Goal: Transaction & Acquisition: Book appointment/travel/reservation

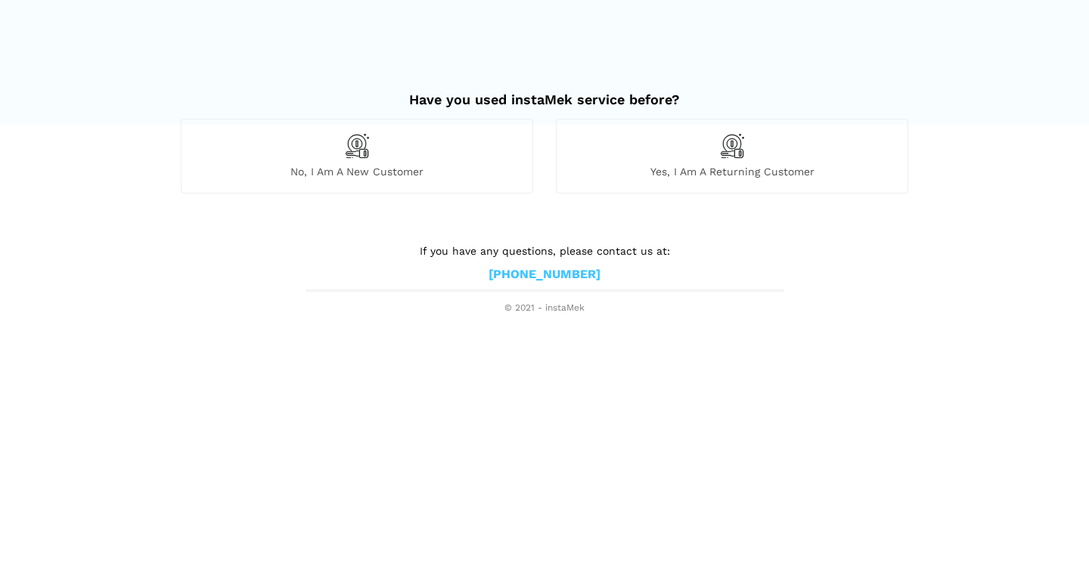
click at [372, 163] on div "No, I am a new customer" at bounding box center [357, 156] width 352 height 74
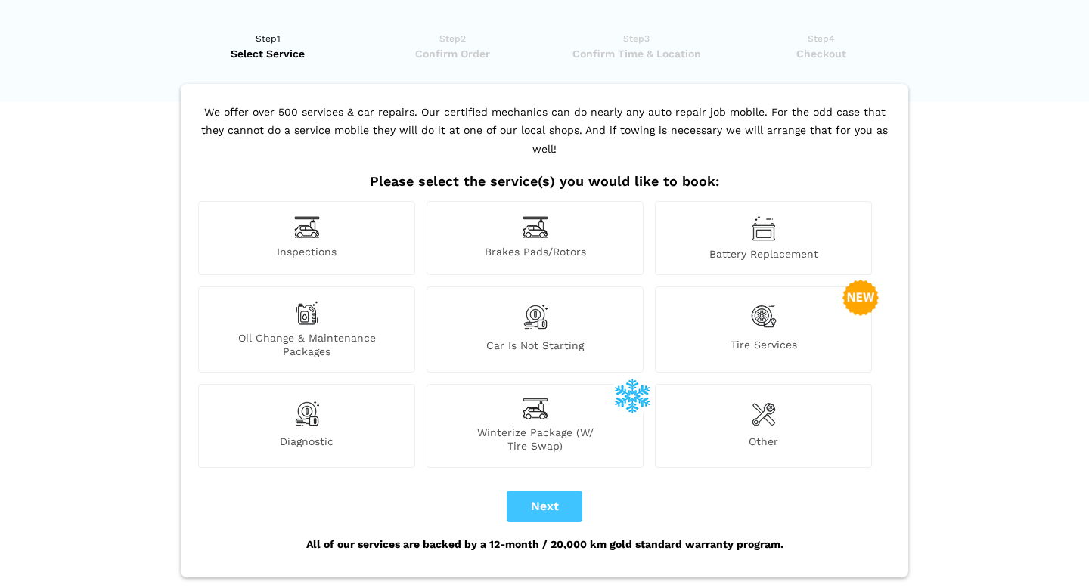
scroll to position [26, 0]
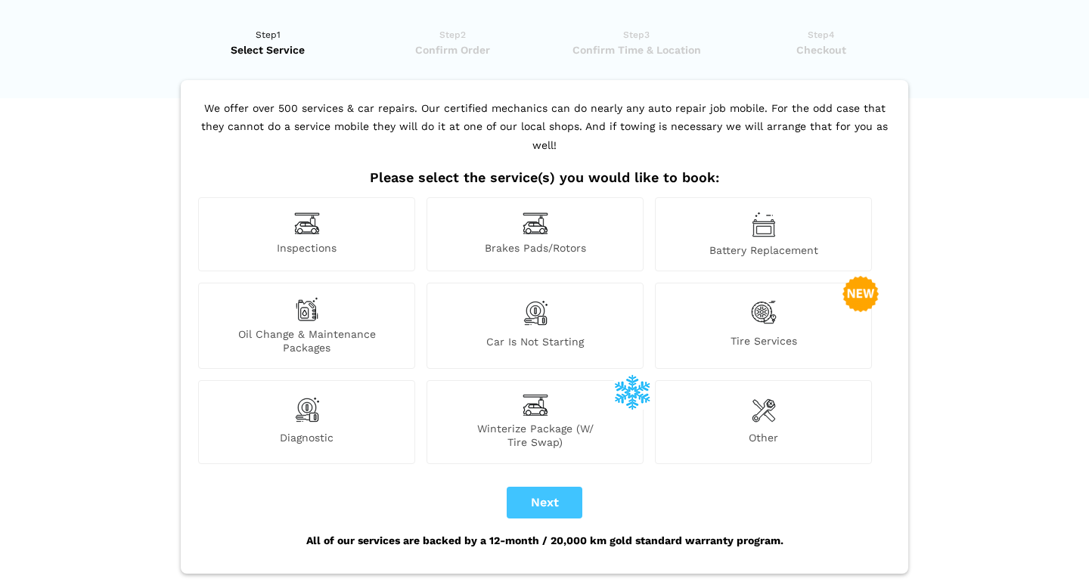
click at [322, 212] on div "Inspections" at bounding box center [306, 234] width 217 height 74
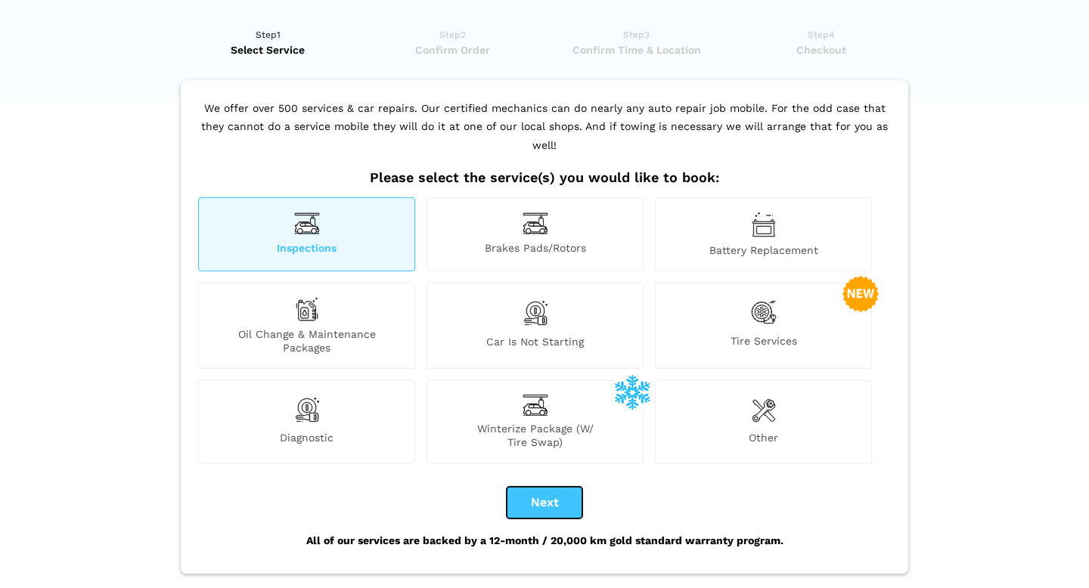
click at [543, 491] on button "Next" at bounding box center [545, 503] width 76 height 32
checkbox input "true"
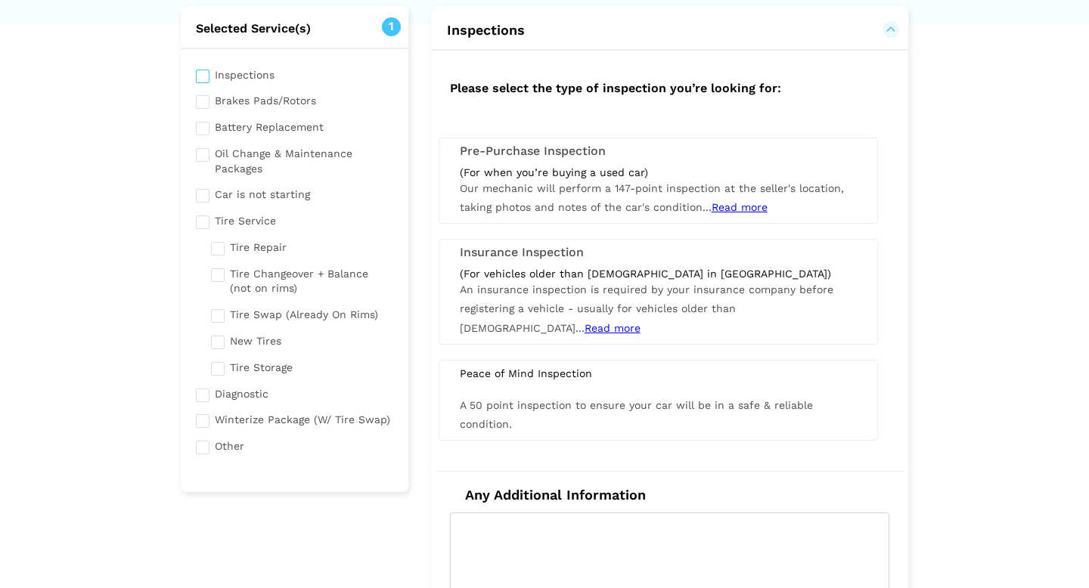
scroll to position [99, 0]
click at [585, 179] on div "(For when you’re buying a used car)" at bounding box center [658, 174] width 397 height 14
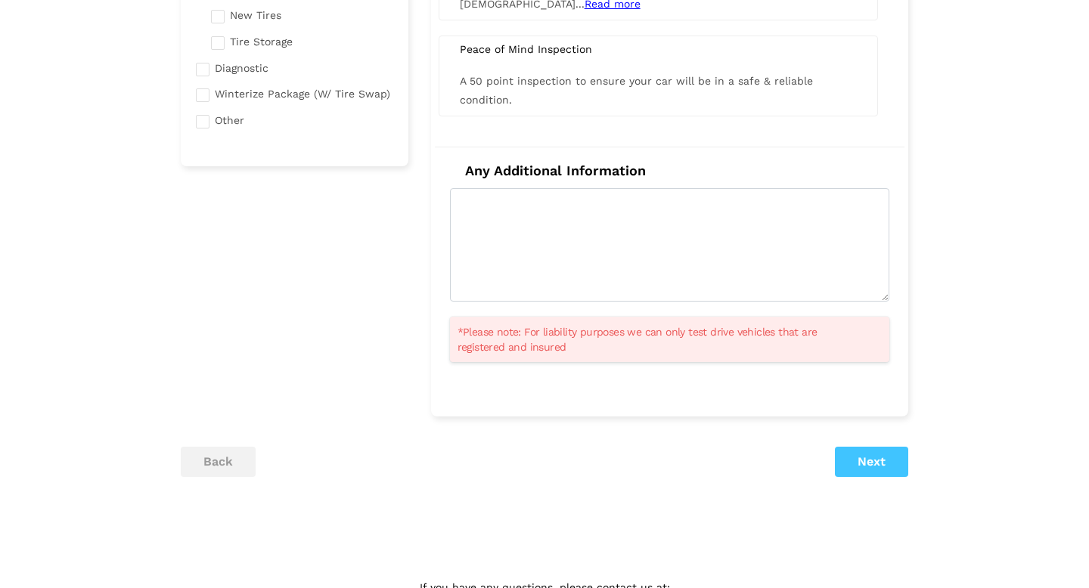
scroll to position [430, 0]
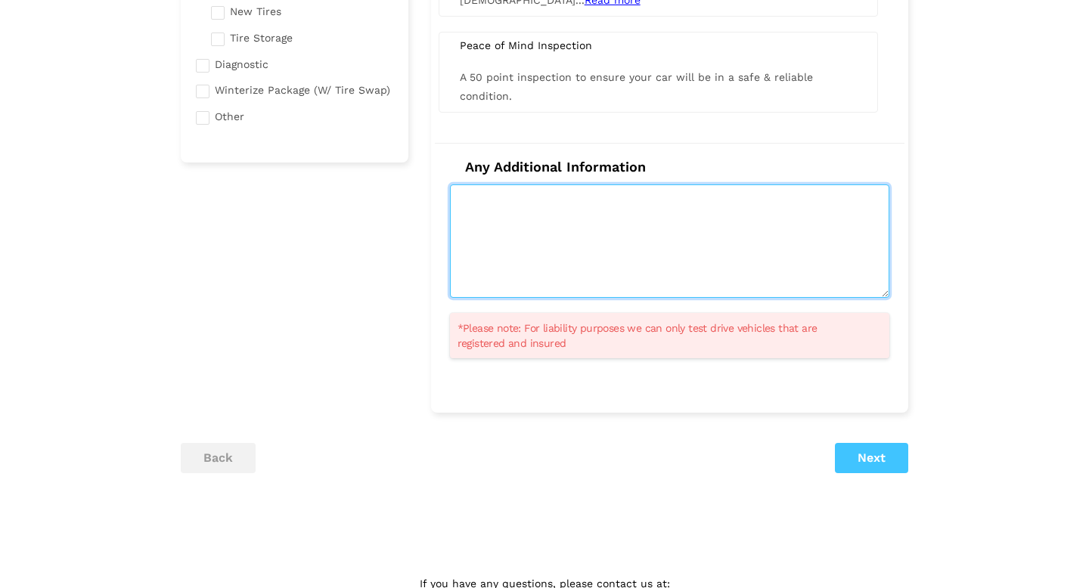
click at [626, 225] on textarea at bounding box center [669, 241] width 439 height 113
type textarea "Hoping to make sure the frame is in good shape and general rust info as well as…"
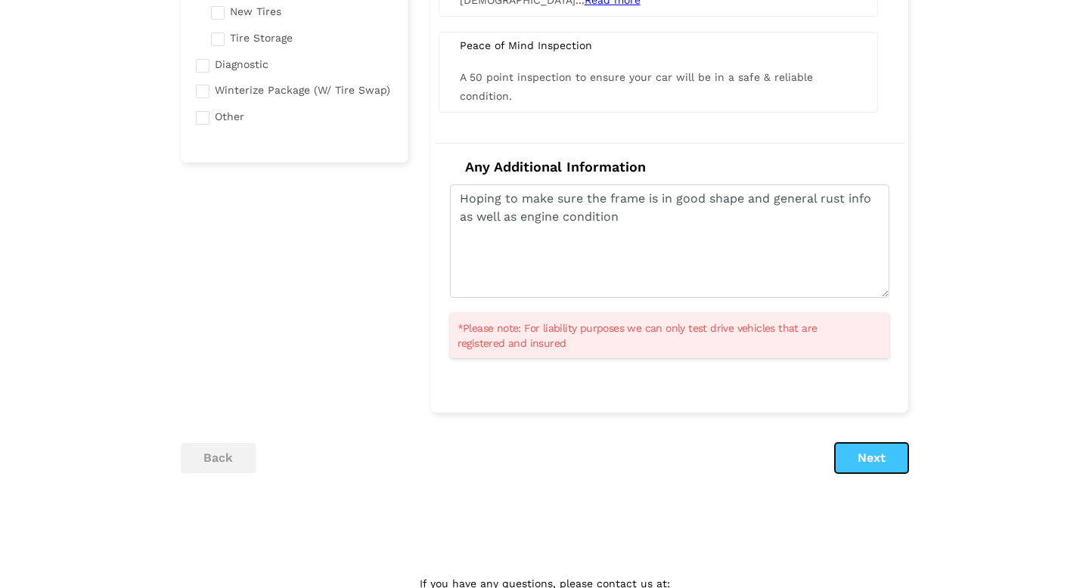
click at [871, 464] on button "Next" at bounding box center [871, 458] width 73 height 30
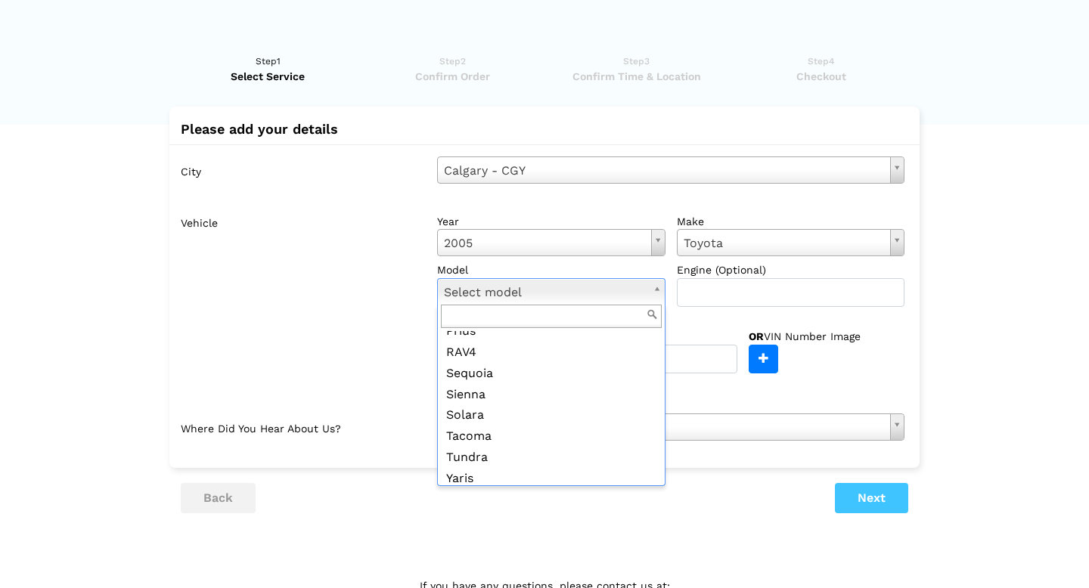
scroll to position [312, 0]
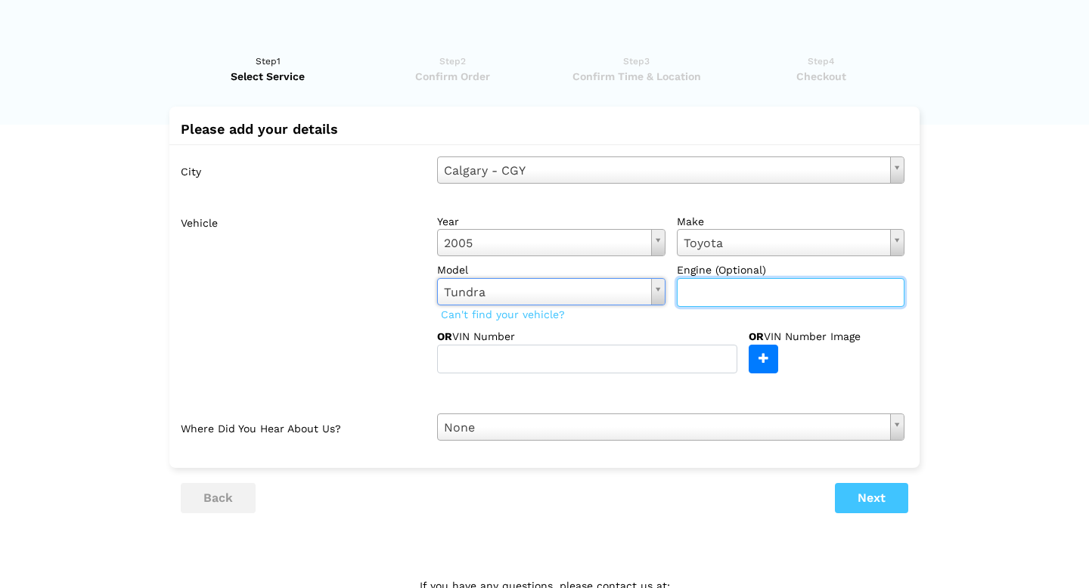
click at [710, 288] on input "text" at bounding box center [791, 292] width 228 height 29
type input "4.7L V8"
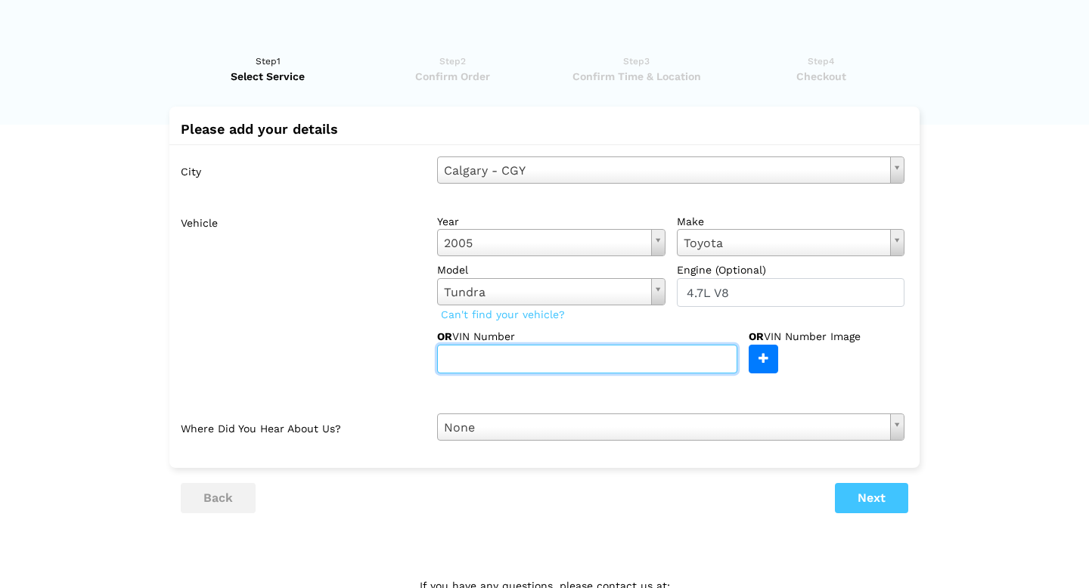
click at [617, 363] on input "text" at bounding box center [587, 359] width 300 height 29
paste input "[US_VEHICLE_IDENTIFICATION_NUMBER]"
type input "[US_VEHICLE_IDENTIFICATION_NUMBER]"
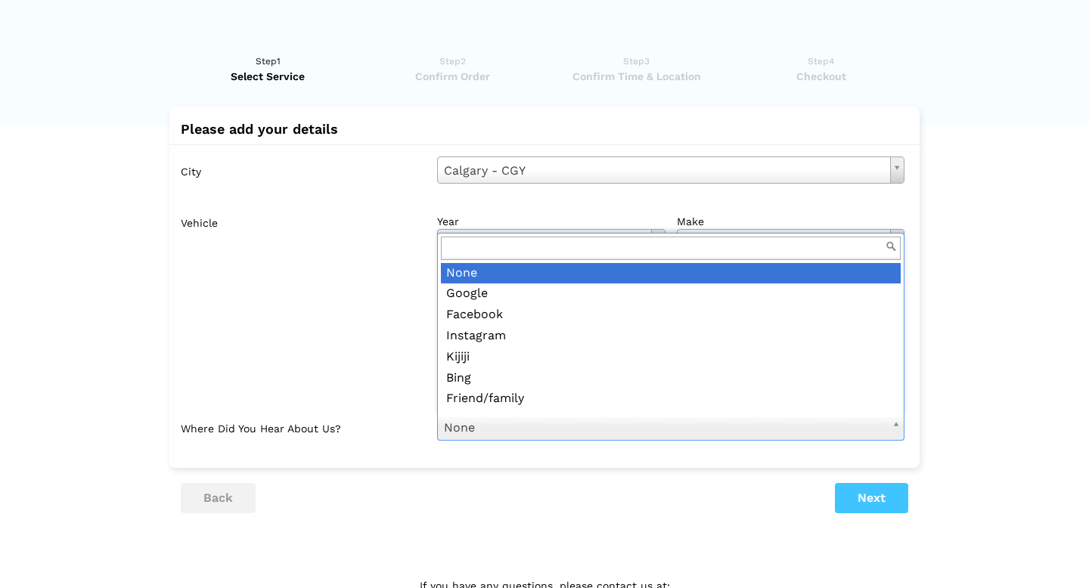
scroll to position [17, 0]
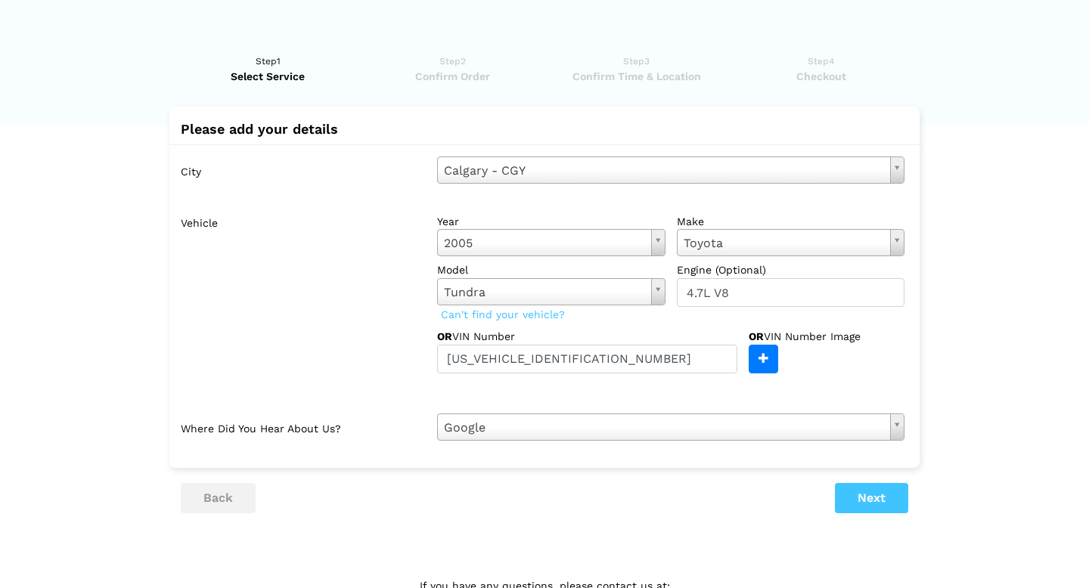
click at [409, 370] on label "Vehicle" at bounding box center [303, 291] width 245 height 166
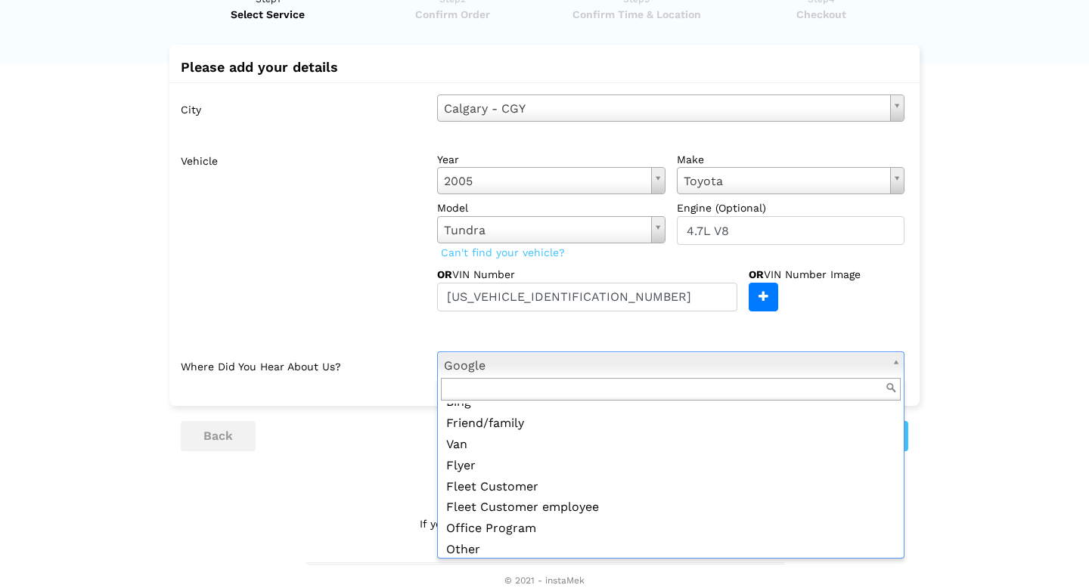
scroll to position [164, 0]
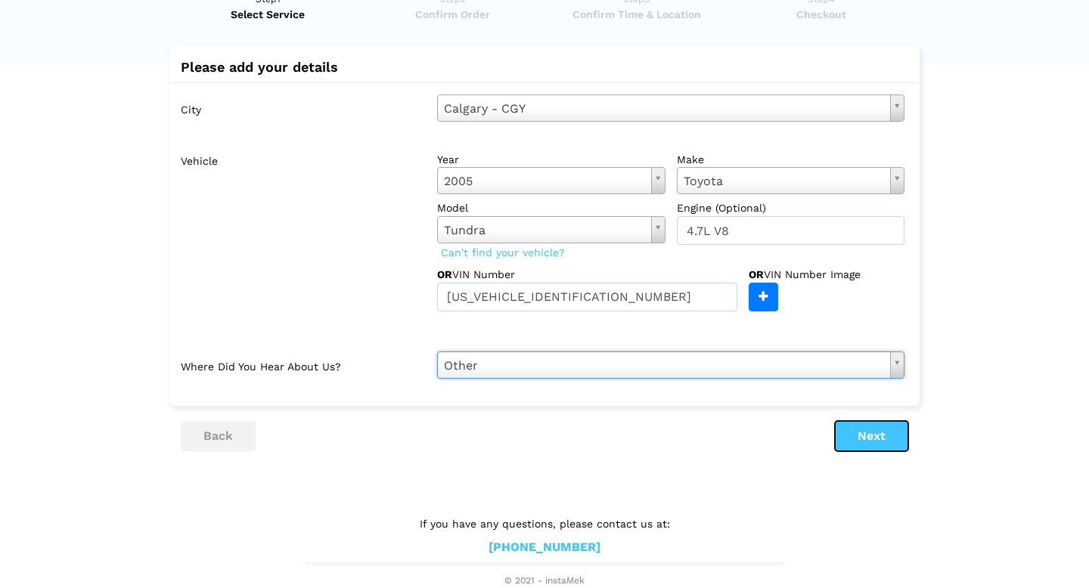
click at [857, 433] on button "Next" at bounding box center [871, 436] width 73 height 30
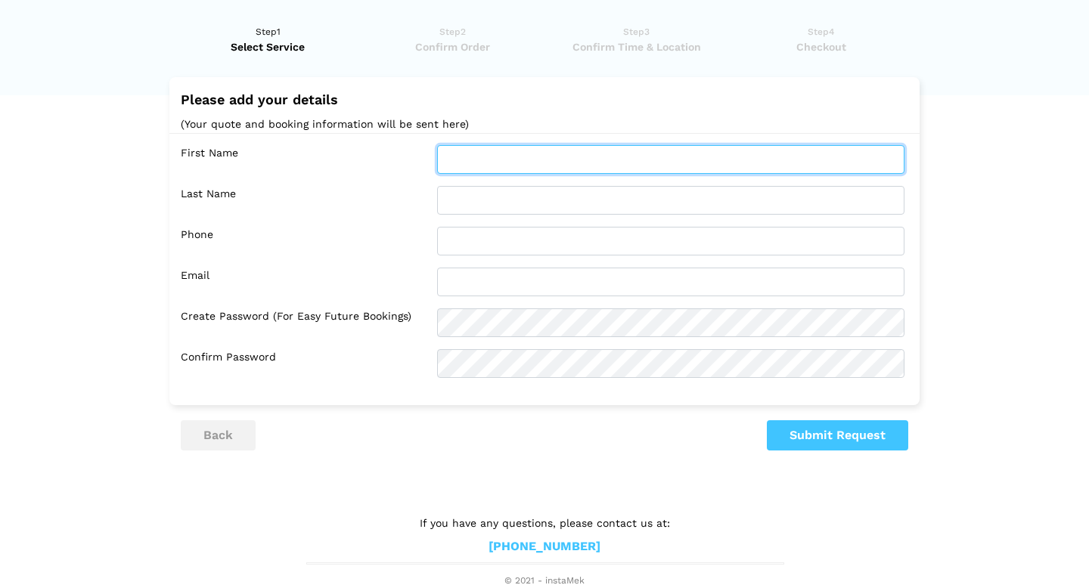
click at [511, 162] on input "text" at bounding box center [670, 159] width 467 height 29
type input "L"
type input "[PERSON_NAME]"
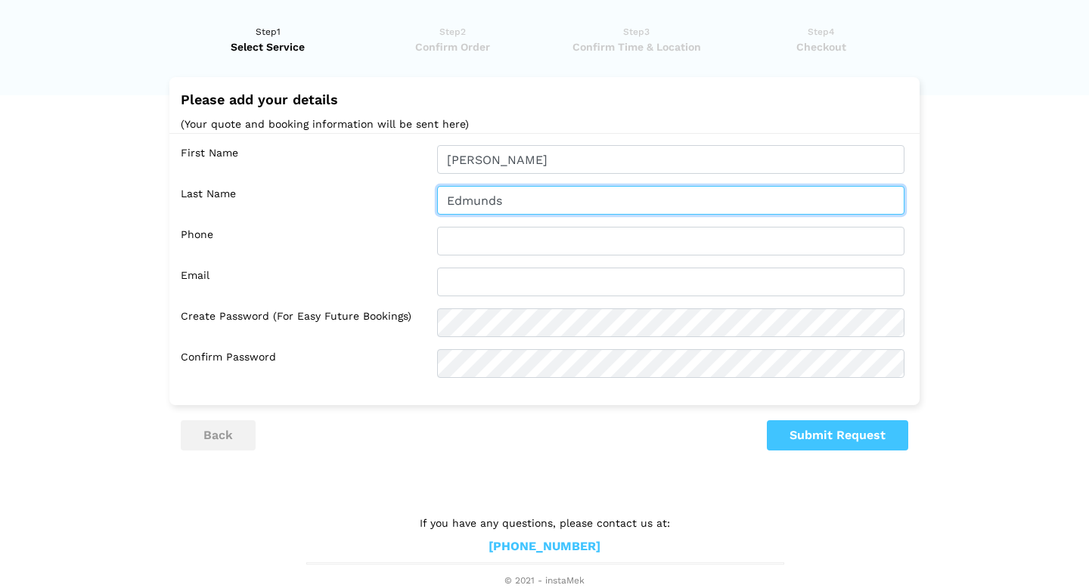
type input "Edmunds"
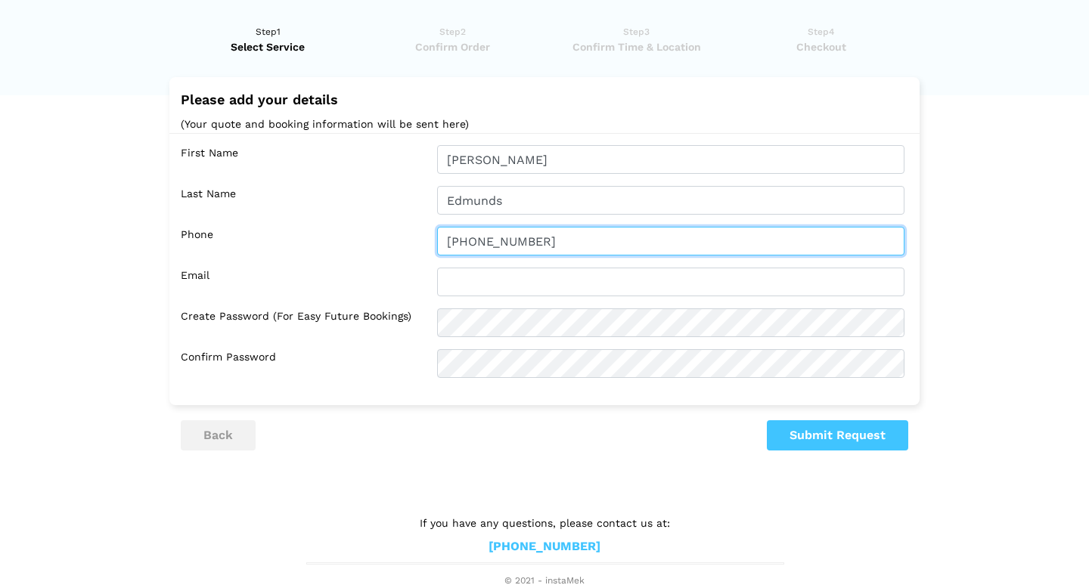
type input "[PHONE_NUMBER]"
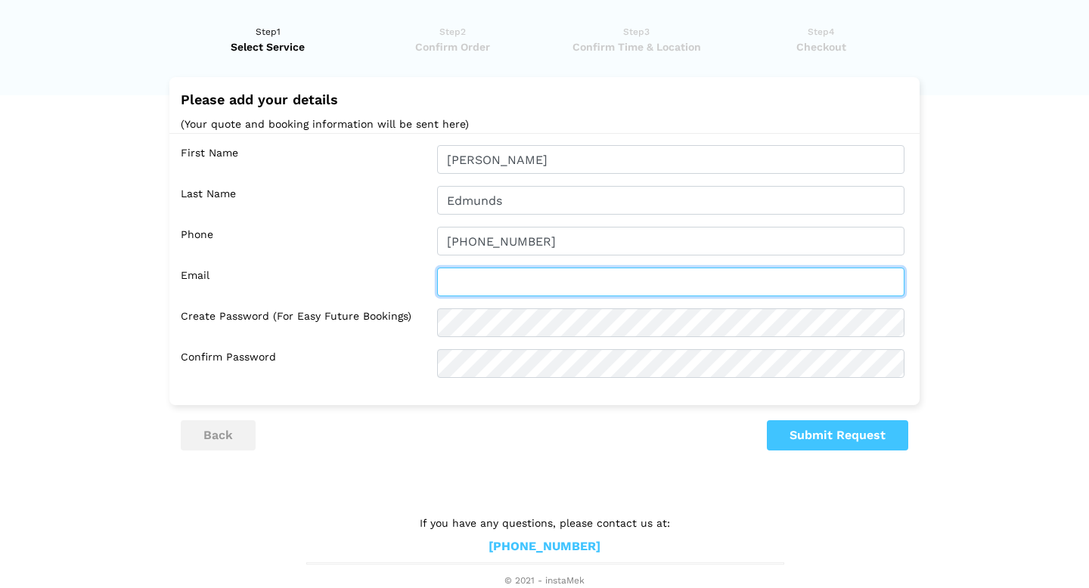
click at [507, 293] on input "text" at bounding box center [670, 282] width 467 height 29
type input "[EMAIL_ADDRESS][DOMAIN_NAME]"
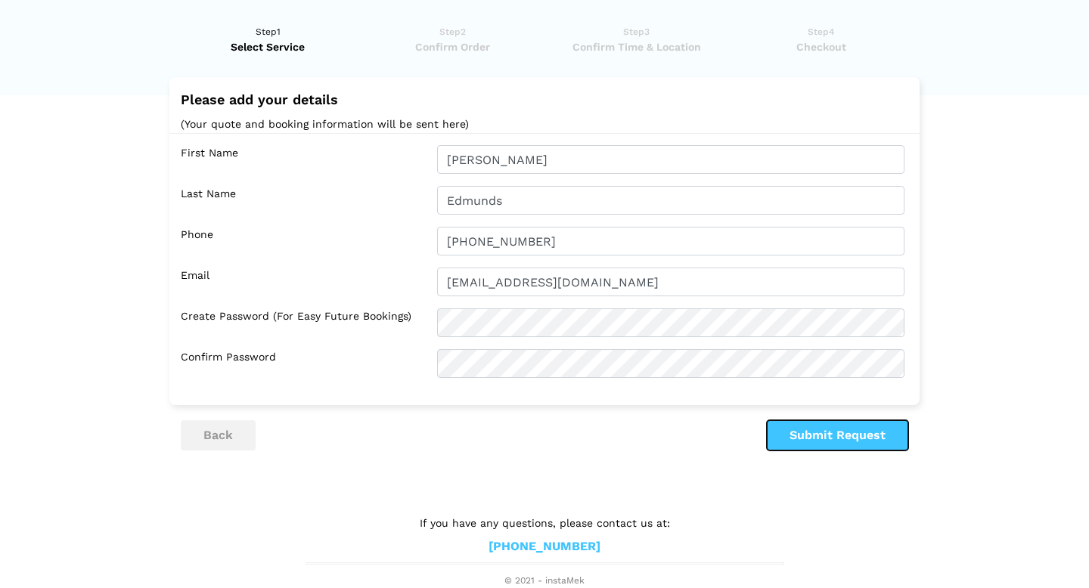
click at [806, 436] on button "Submit Request" at bounding box center [837, 436] width 141 height 30
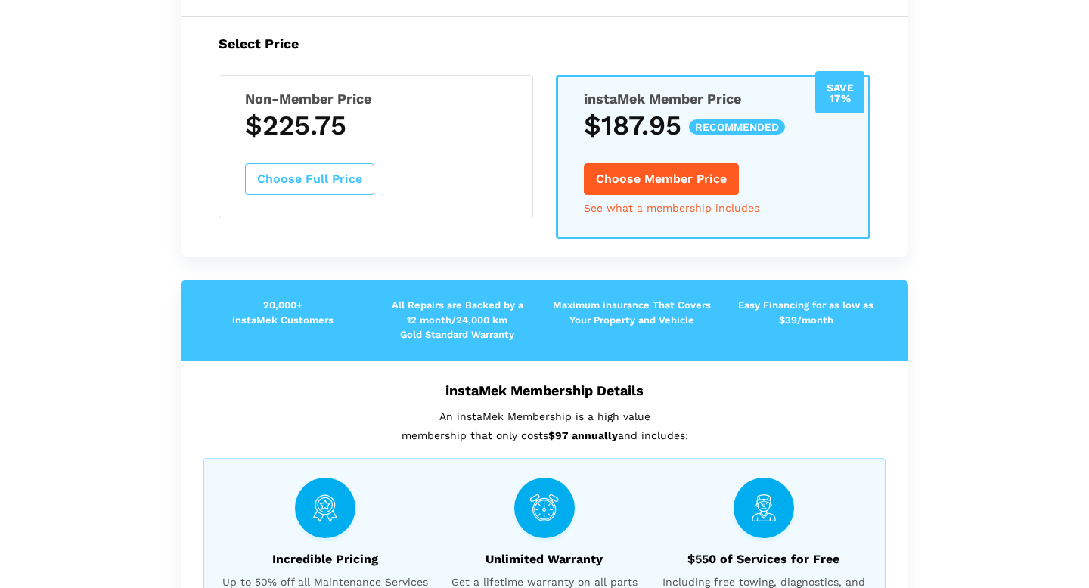
scroll to position [253, 0]
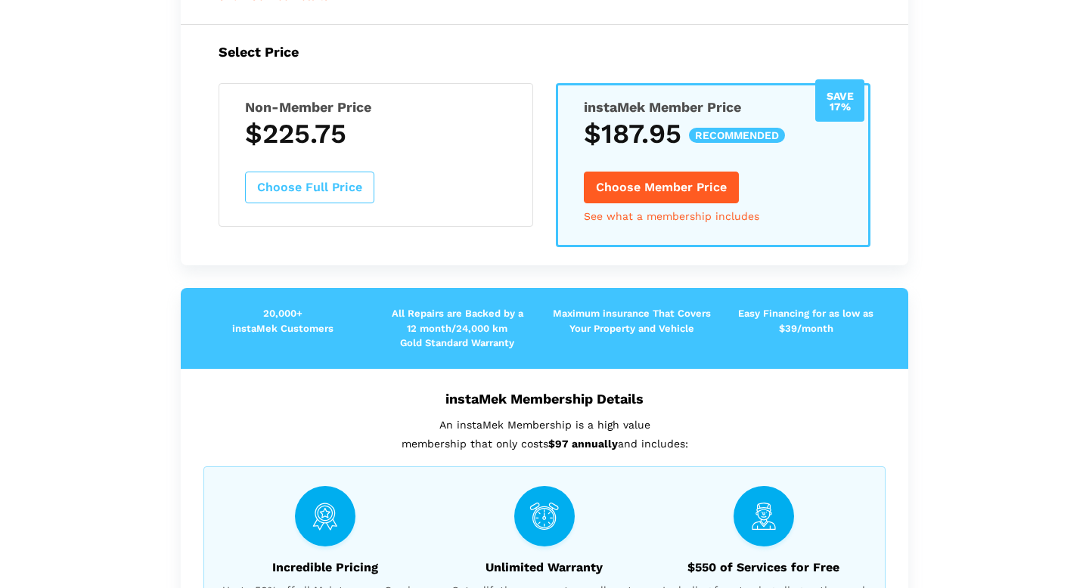
click at [309, 129] on h3 "$225.75" at bounding box center [376, 134] width 262 height 32
click at [310, 185] on button "Choose Full Price" at bounding box center [309, 188] width 129 height 32
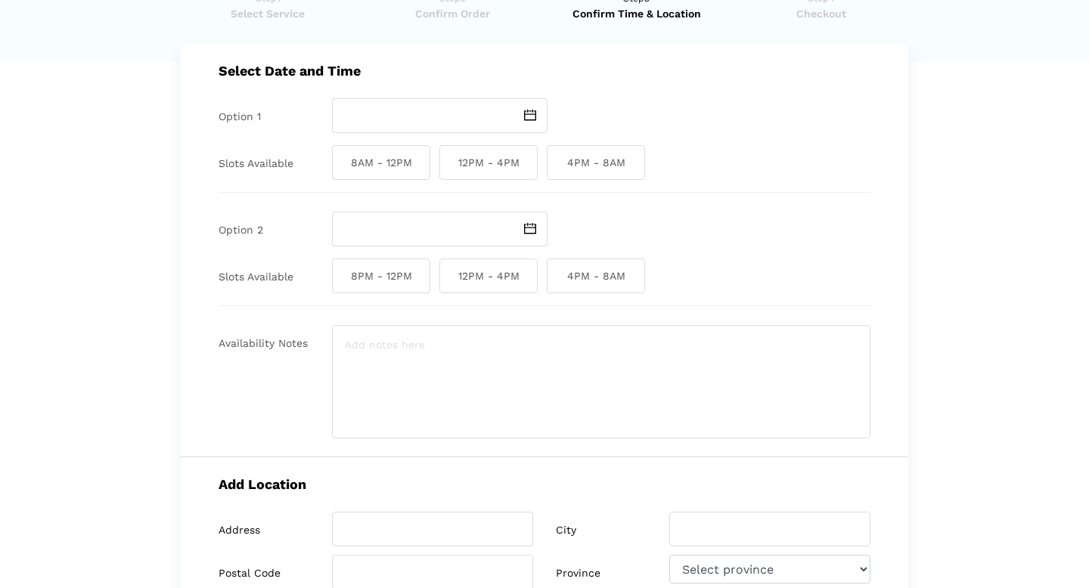
scroll to position [62, 0]
click at [529, 112] on img at bounding box center [530, 115] width 12 height 11
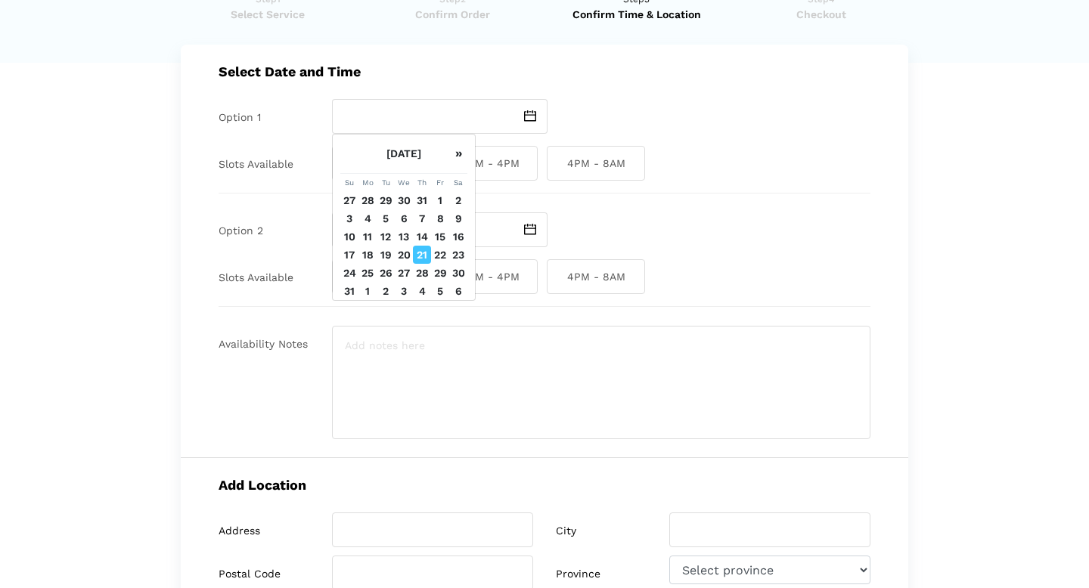
click at [442, 259] on td "22" at bounding box center [440, 255] width 18 height 18
type input "[DATE]"
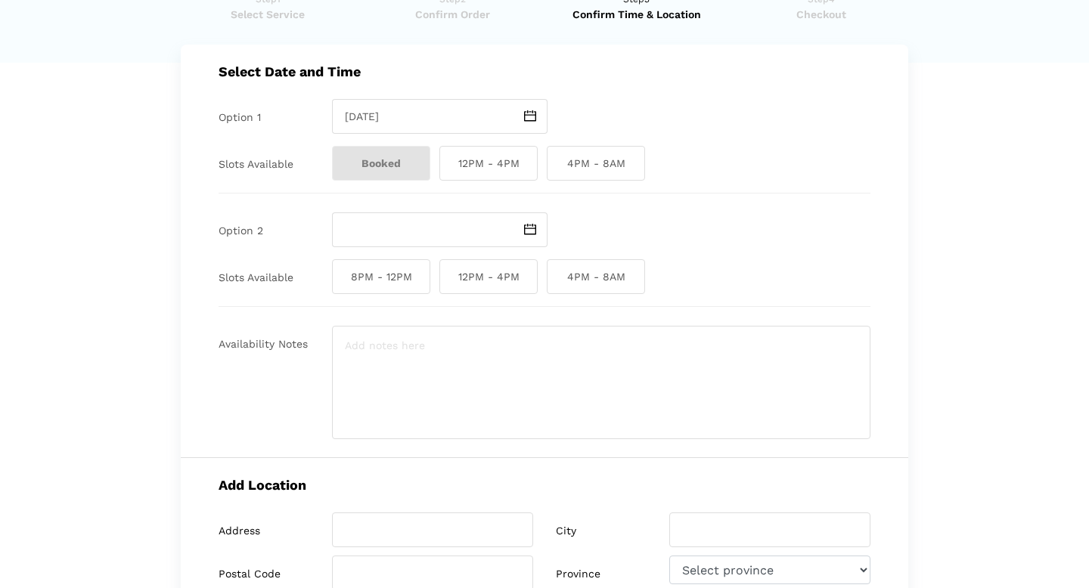
click at [501, 169] on span "12PM - 4PM" at bounding box center [488, 163] width 98 height 35
click at [449, 169] on input "12PM - 4PM" at bounding box center [444, 163] width 10 height 35
checkbox input "true"
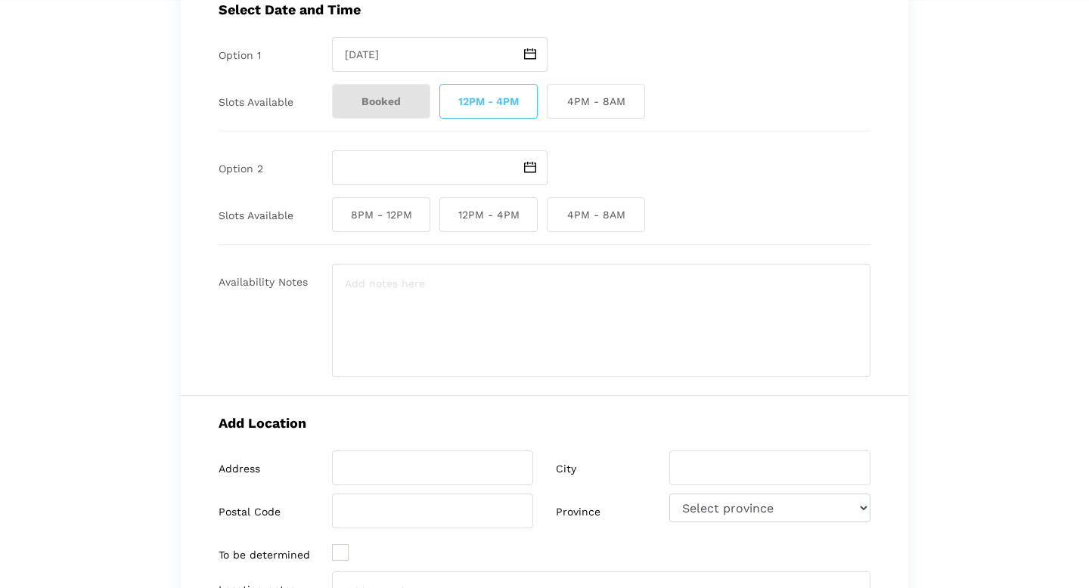
scroll to position [125, 0]
click at [495, 164] on input "text" at bounding box center [422, 167] width 181 height 35
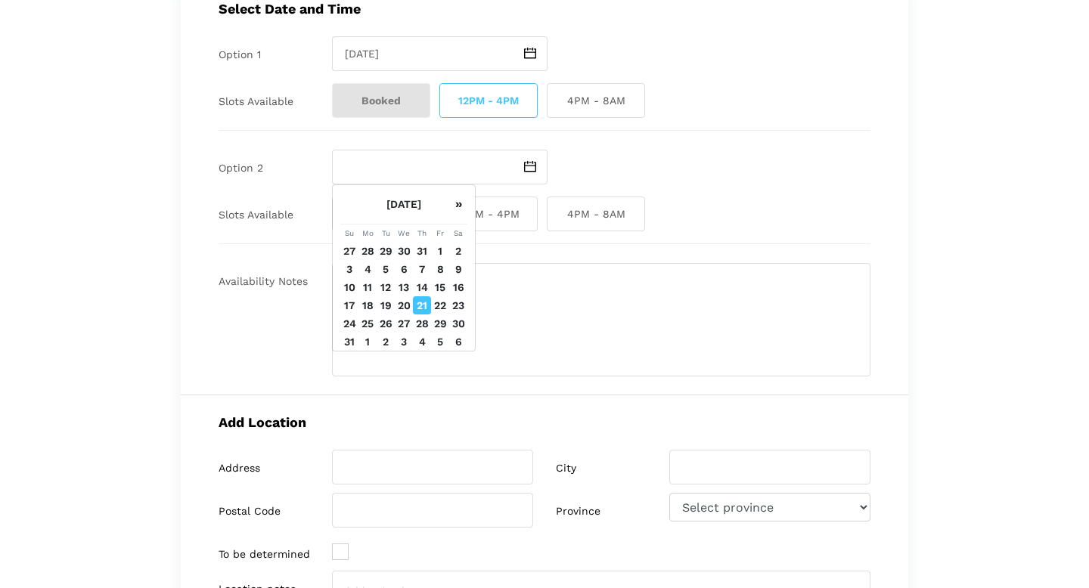
click at [368, 324] on td "25" at bounding box center [368, 324] width 18 height 18
type input "[DATE]"
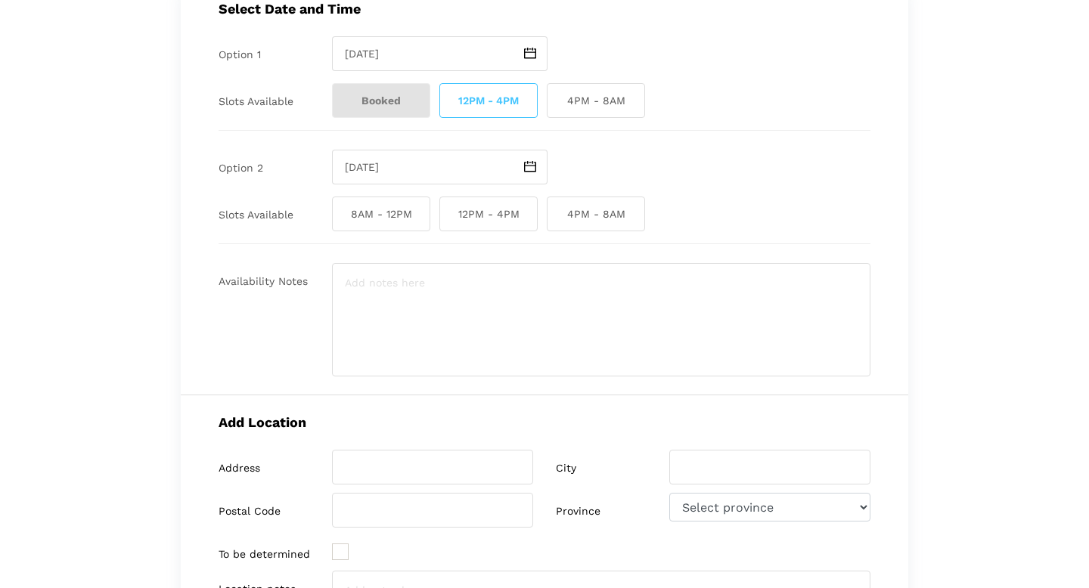
click at [464, 218] on span "12PM - 4PM" at bounding box center [488, 214] width 98 height 35
click at [449, 218] on input "12PM - 4PM" at bounding box center [444, 214] width 10 height 35
checkbox input "true"
click at [650, 304] on textarea at bounding box center [601, 319] width 539 height 113
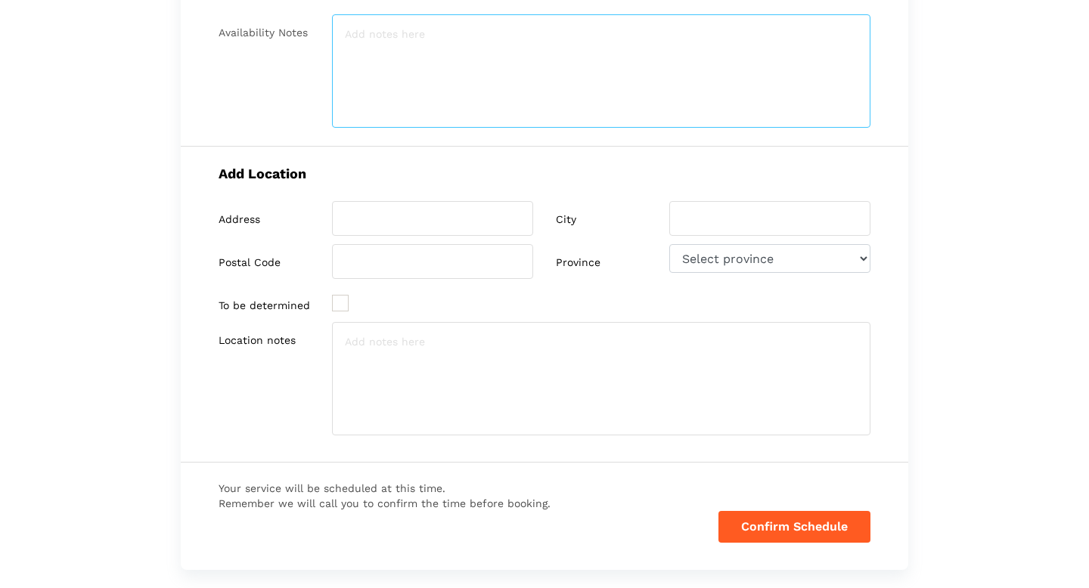
scroll to position [378, 0]
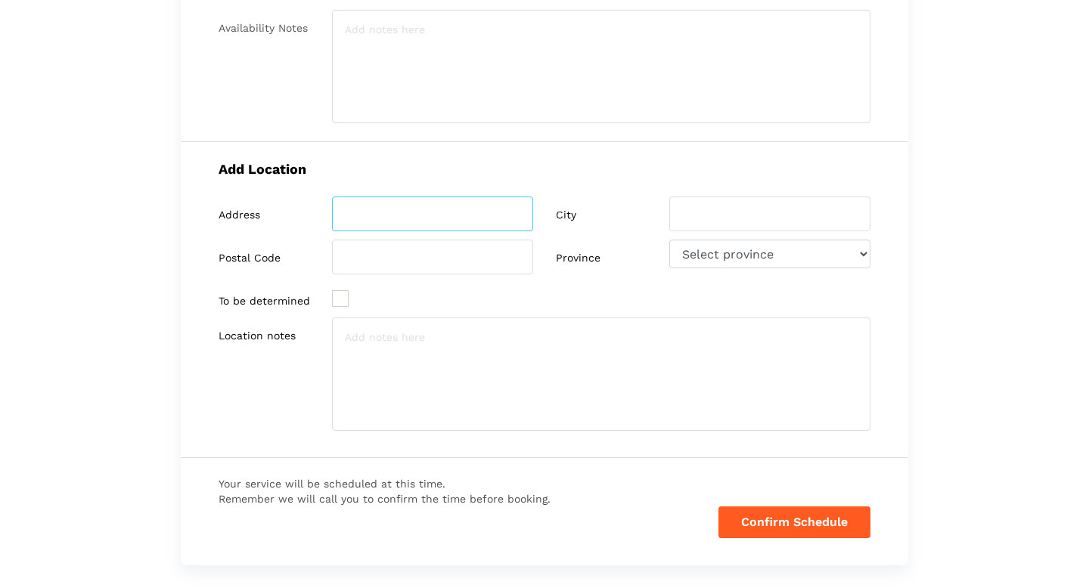
click at [376, 215] on input "search" at bounding box center [432, 214] width 201 height 35
paste input "[STREET_ADDRESS]"
type input "[STREET_ADDRESS]"
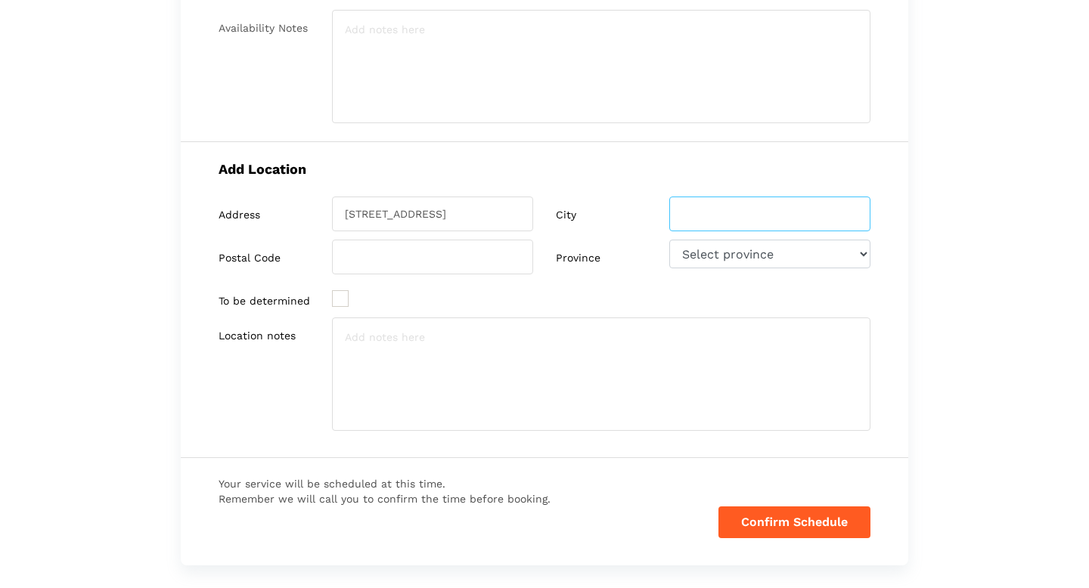
click at [694, 222] on input "search" at bounding box center [769, 214] width 201 height 35
type input "[GEOGRAPHIC_DATA]"
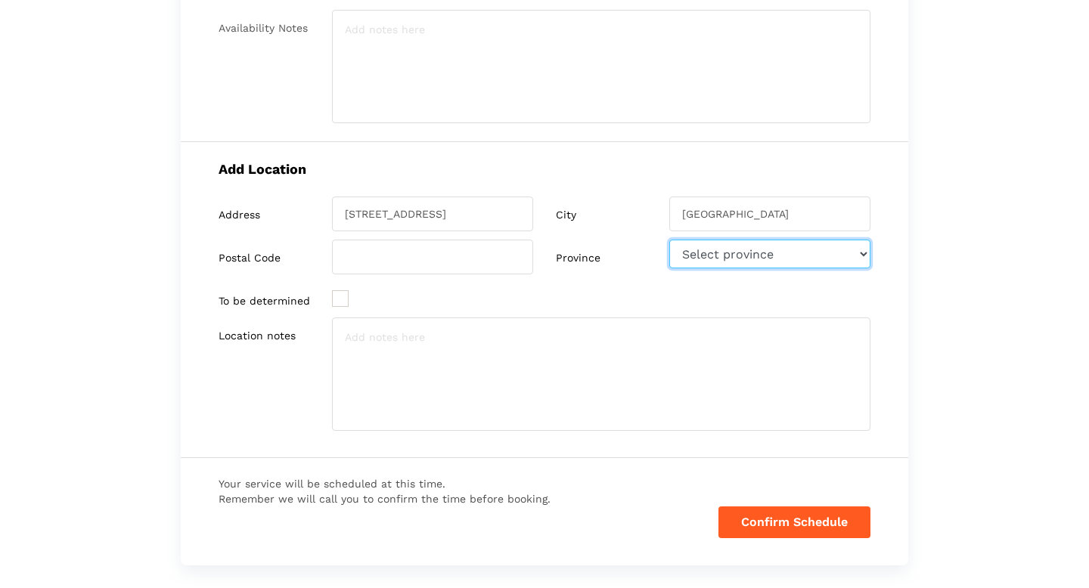
click at [728, 247] on select "Select province [GEOGRAPHIC_DATA] [GEOGRAPHIC_DATA] [GEOGRAPHIC_DATA] [US_STATE]" at bounding box center [769, 254] width 201 height 29
select select "AB"
click at [669, 240] on select "Select province [GEOGRAPHIC_DATA] [GEOGRAPHIC_DATA] [GEOGRAPHIC_DATA] [US_STATE]" at bounding box center [769, 254] width 201 height 29
click at [362, 267] on input "search" at bounding box center [432, 257] width 201 height 35
paste input "T3H 4P2"
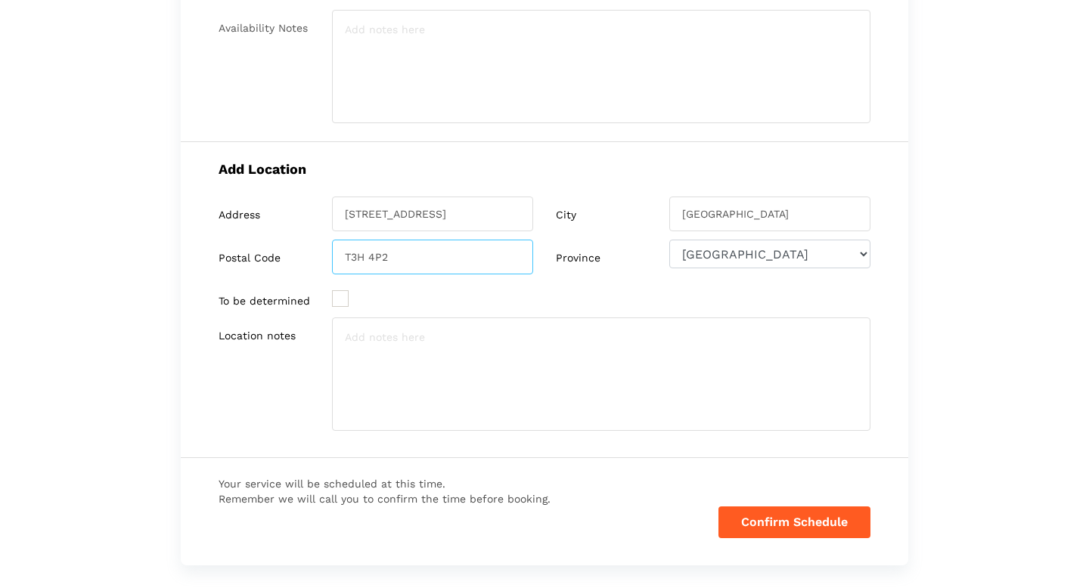
type input "T3H 4P2"
click at [166, 337] on lik "Have you used instaMek service before? No, I am a new customer Yes, I am a retu…" at bounding box center [544, 181] width 1089 height 1043
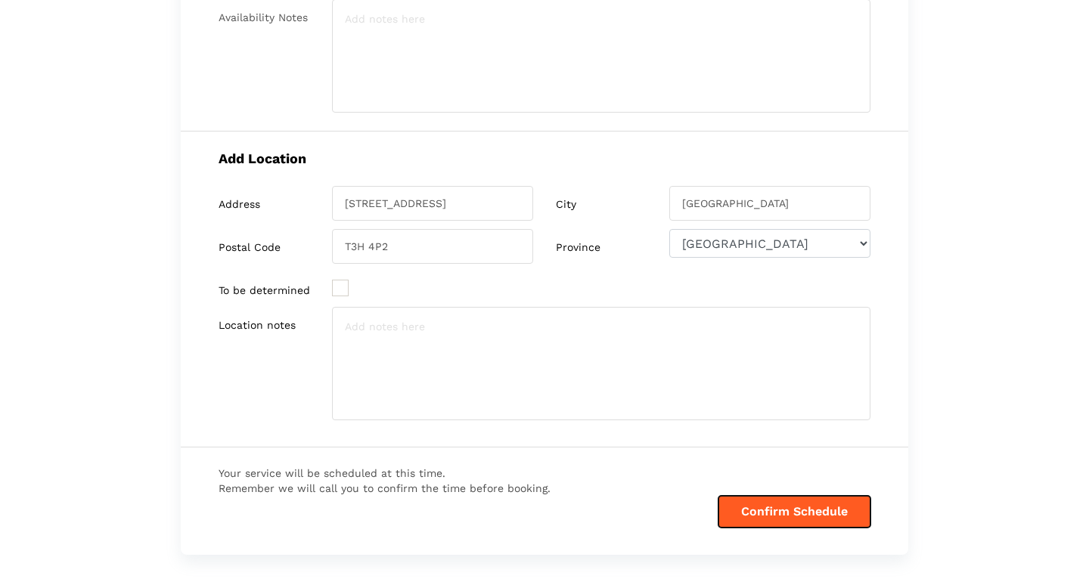
click at [830, 519] on button "Confirm Schedule" at bounding box center [795, 512] width 152 height 32
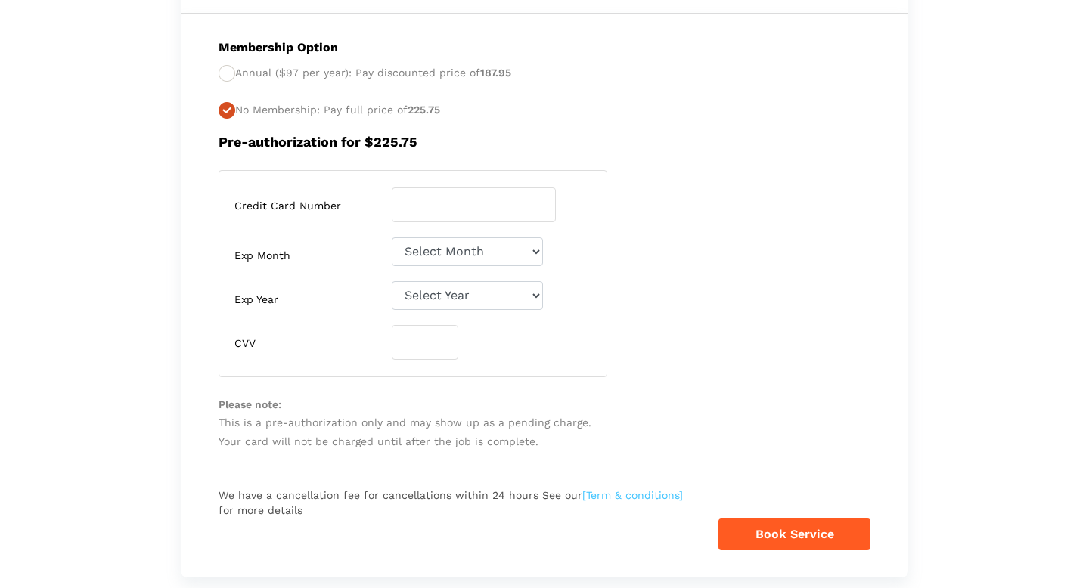
scroll to position [611, 0]
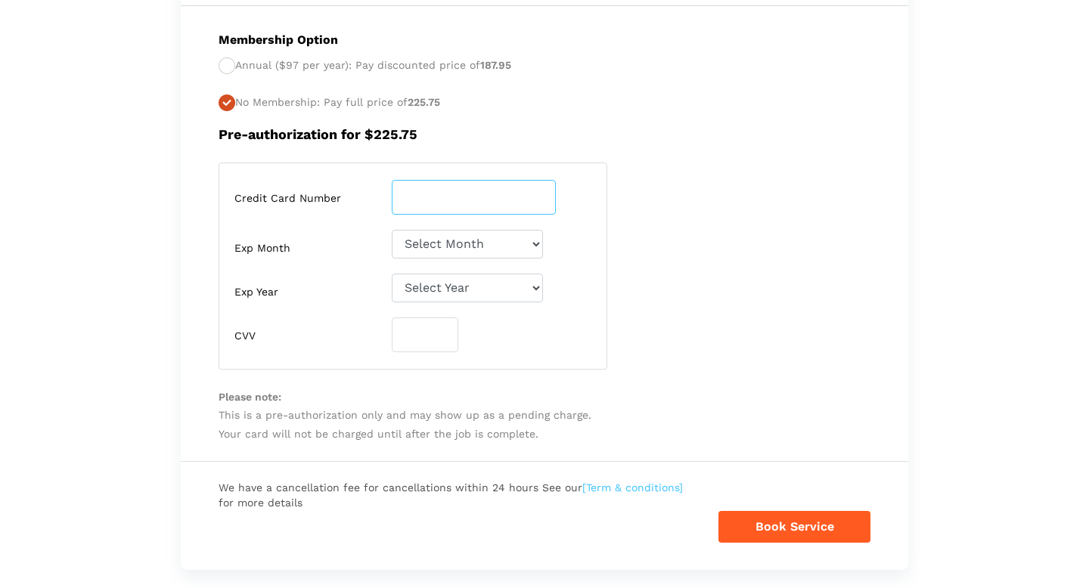
click at [487, 189] on input "number" at bounding box center [474, 197] width 164 height 35
type input "[CREDIT_CARD_NUMBER]"
click at [473, 247] on select "Select Month [DATE]-[DATE]-[DATE]-[DATE]-[DATE]-[DATE]-[DATE]-[DATE]-[DATE]-[DA…" at bounding box center [467, 244] width 151 height 29
select select "03"
click at [392, 230] on select "Select Month [DATE]-[DATE]-[DATE]-[DATE]-[DATE]-[DATE]-[DATE]-[DATE]-[DATE]-[DA…" at bounding box center [467, 244] width 151 height 29
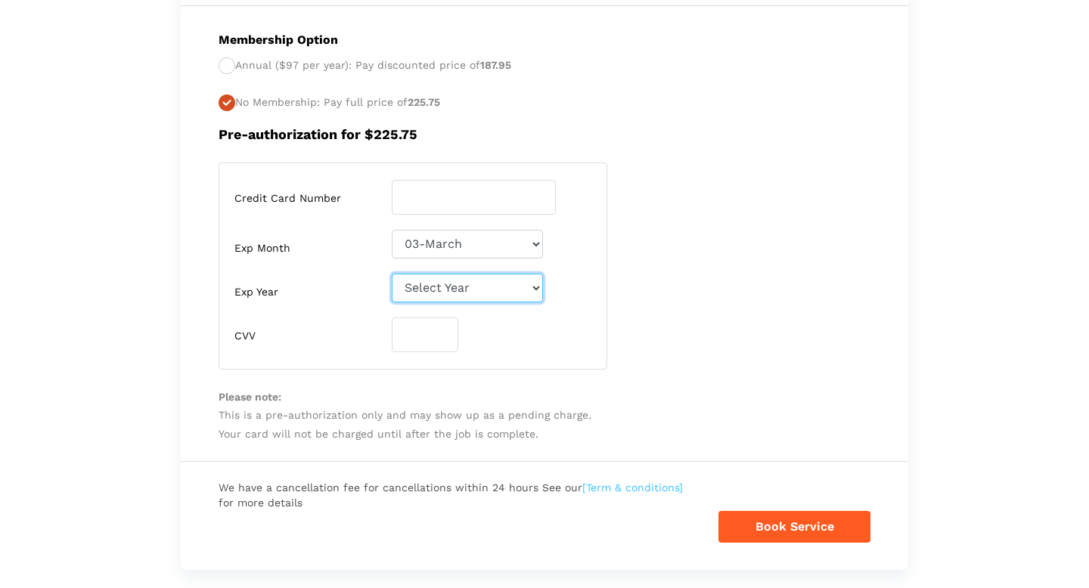
click at [464, 290] on select "Select Year [DATE] 2026 2027 2028 2029 2030 2031 2032 2033 2034 2035 2036 2037 …" at bounding box center [467, 288] width 151 height 29
select select "2028"
click at [392, 274] on select "Select Year [DATE] 2026 2027 2028 2029 2030 2031 2032 2033 2034 2035 2036 2037 …" at bounding box center [467, 288] width 151 height 29
click at [433, 342] on input "number" at bounding box center [425, 335] width 67 height 35
type input "576"
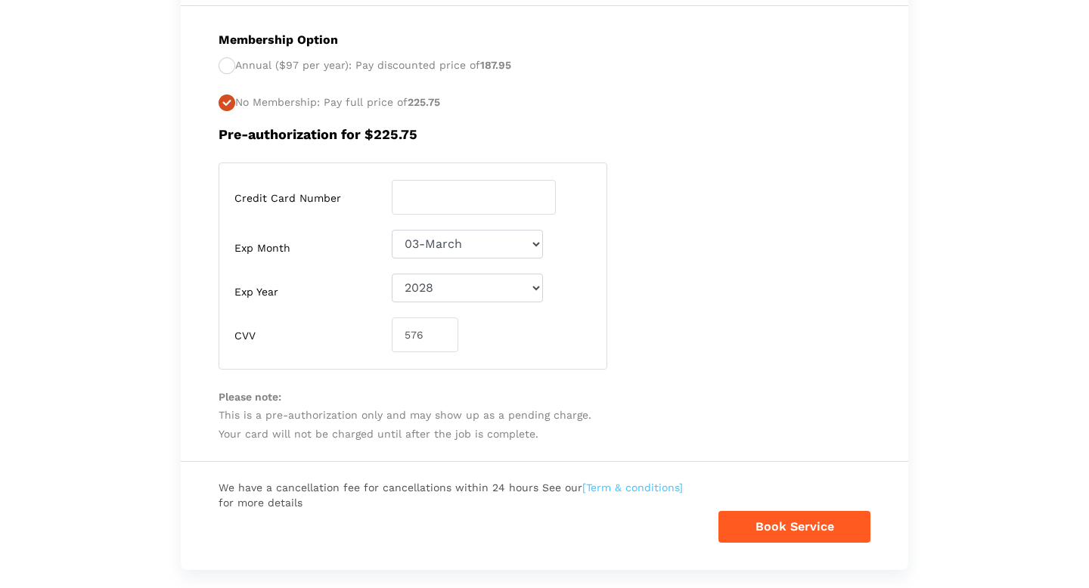
click at [667, 422] on p "Please note: This is a pre-authorization only and may show up as a pending char…" at bounding box center [545, 416] width 652 height 56
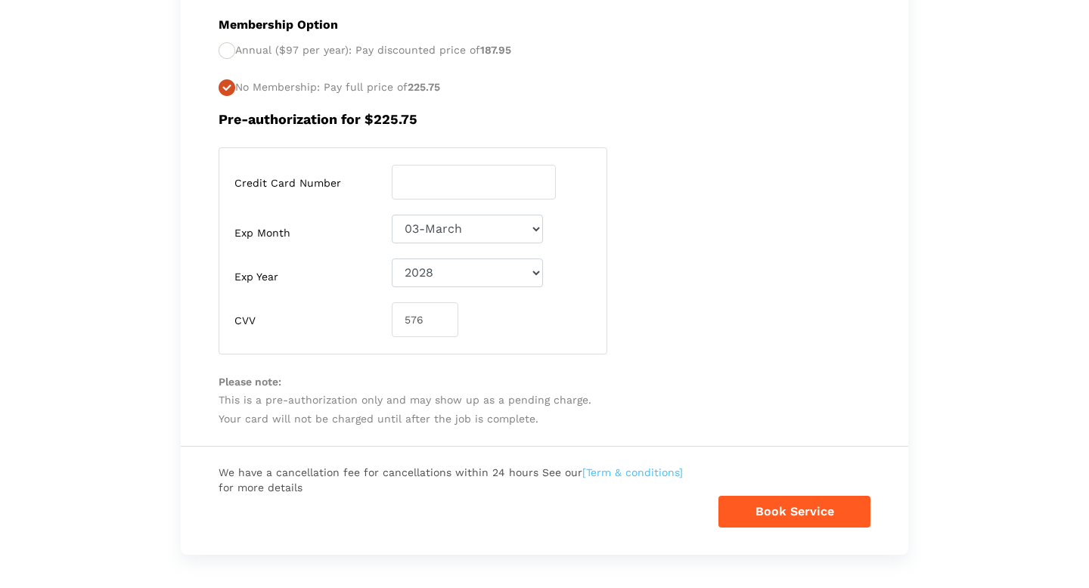
scroll to position [666, 0]
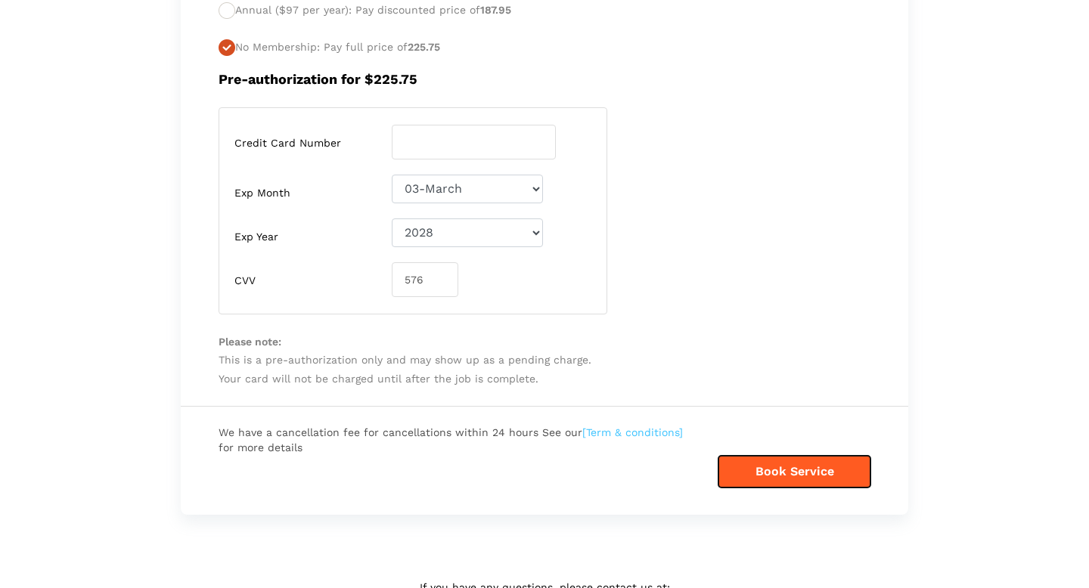
click at [752, 470] on button "Book Service" at bounding box center [795, 472] width 152 height 32
